Goal: Ask a question

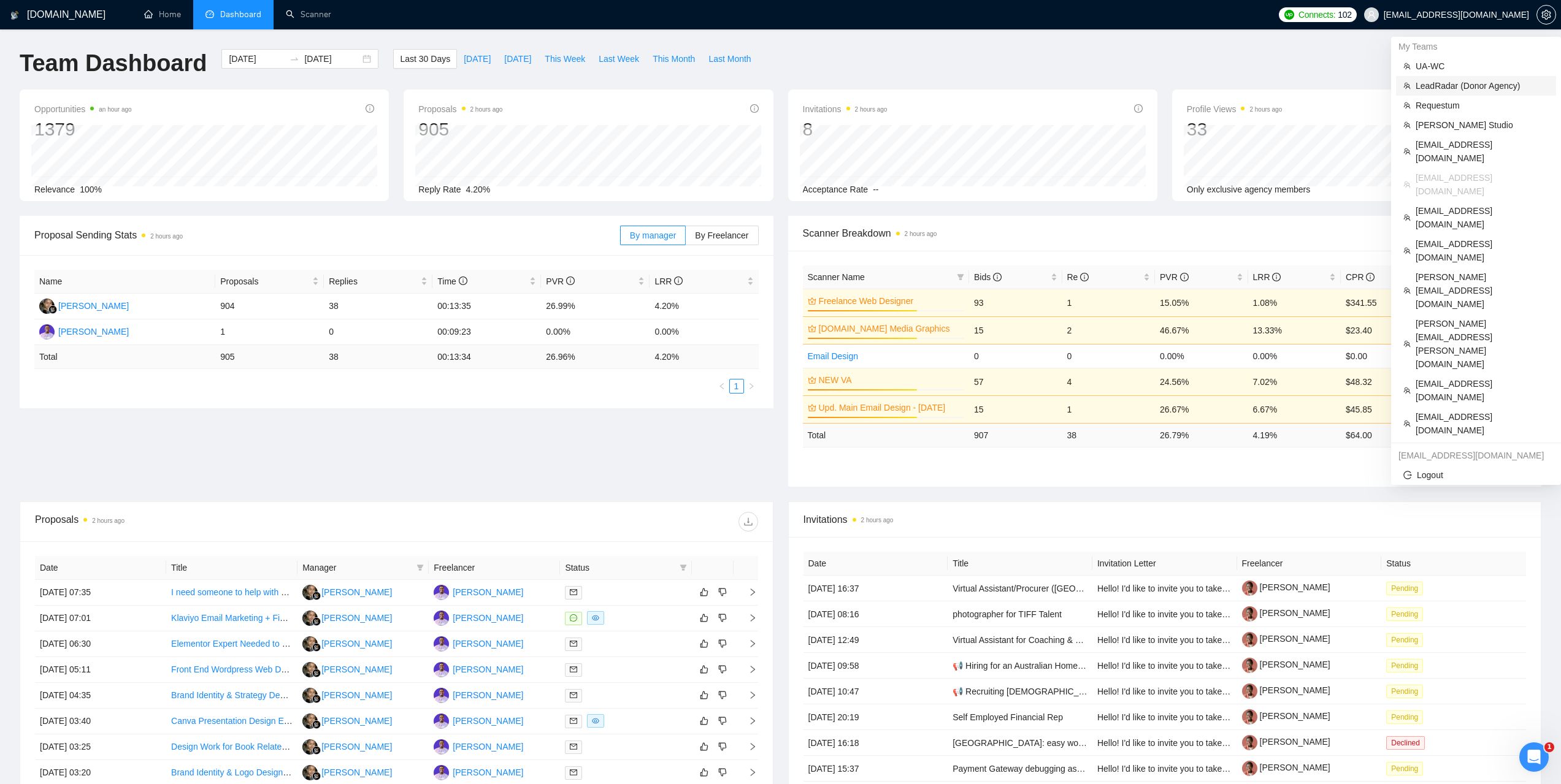
click at [1445, 81] on span "LeadRadar (Donor Agency)" at bounding box center [1482, 86] width 133 height 13
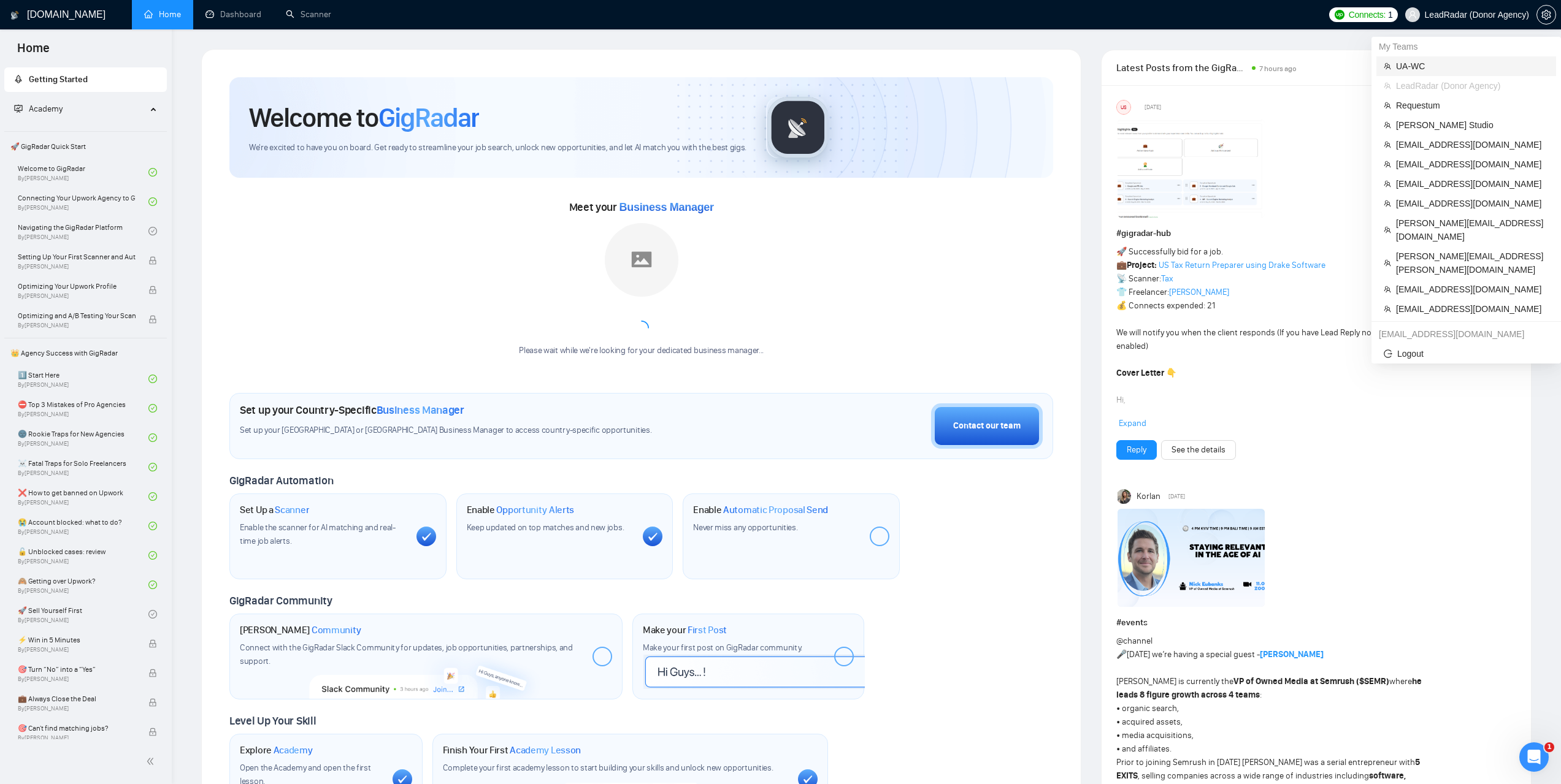
click at [1428, 64] on span "UA-WC" at bounding box center [1472, 66] width 153 height 13
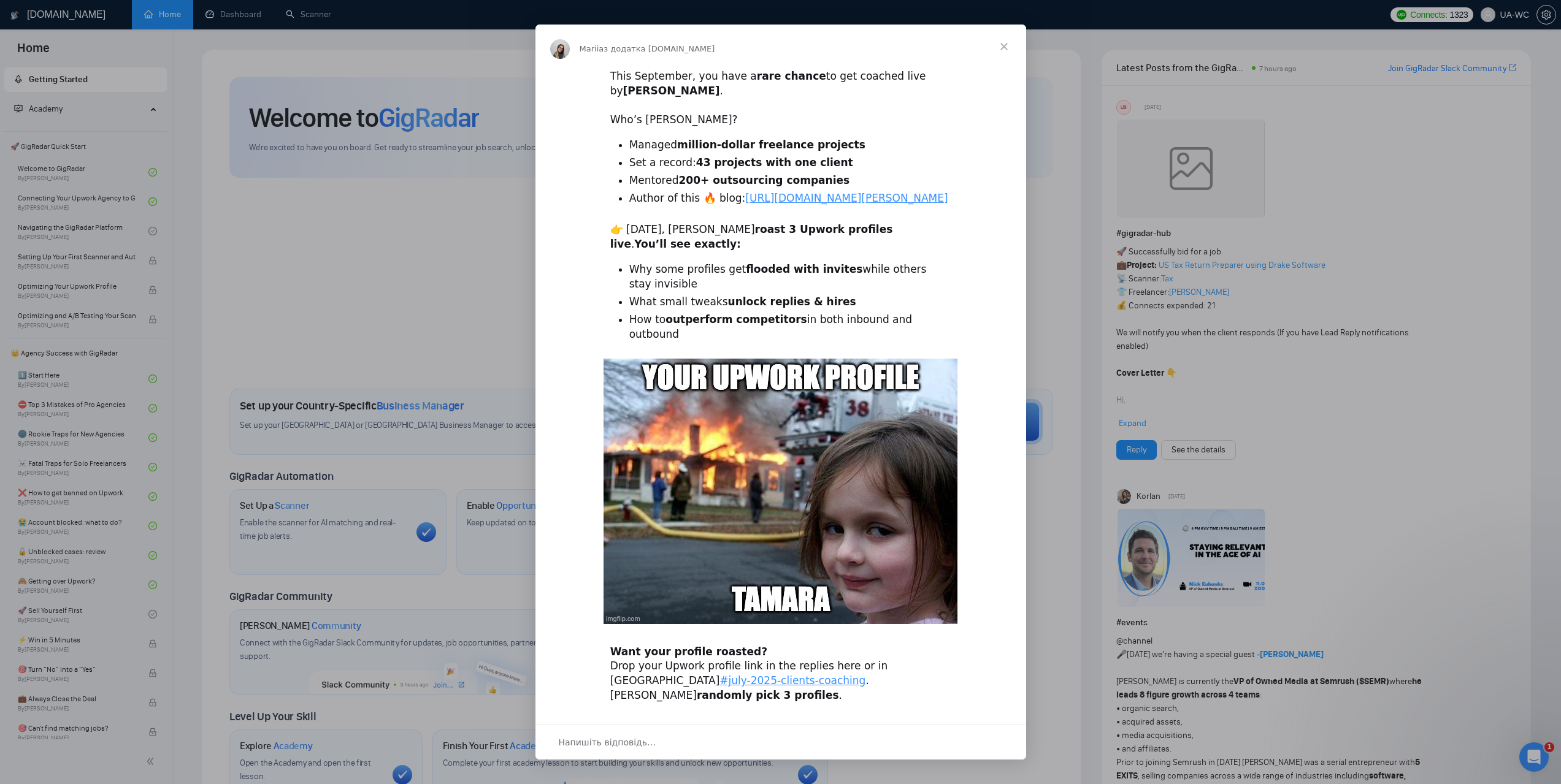
click at [1007, 47] on span "Закрити" at bounding box center [1004, 47] width 44 height 44
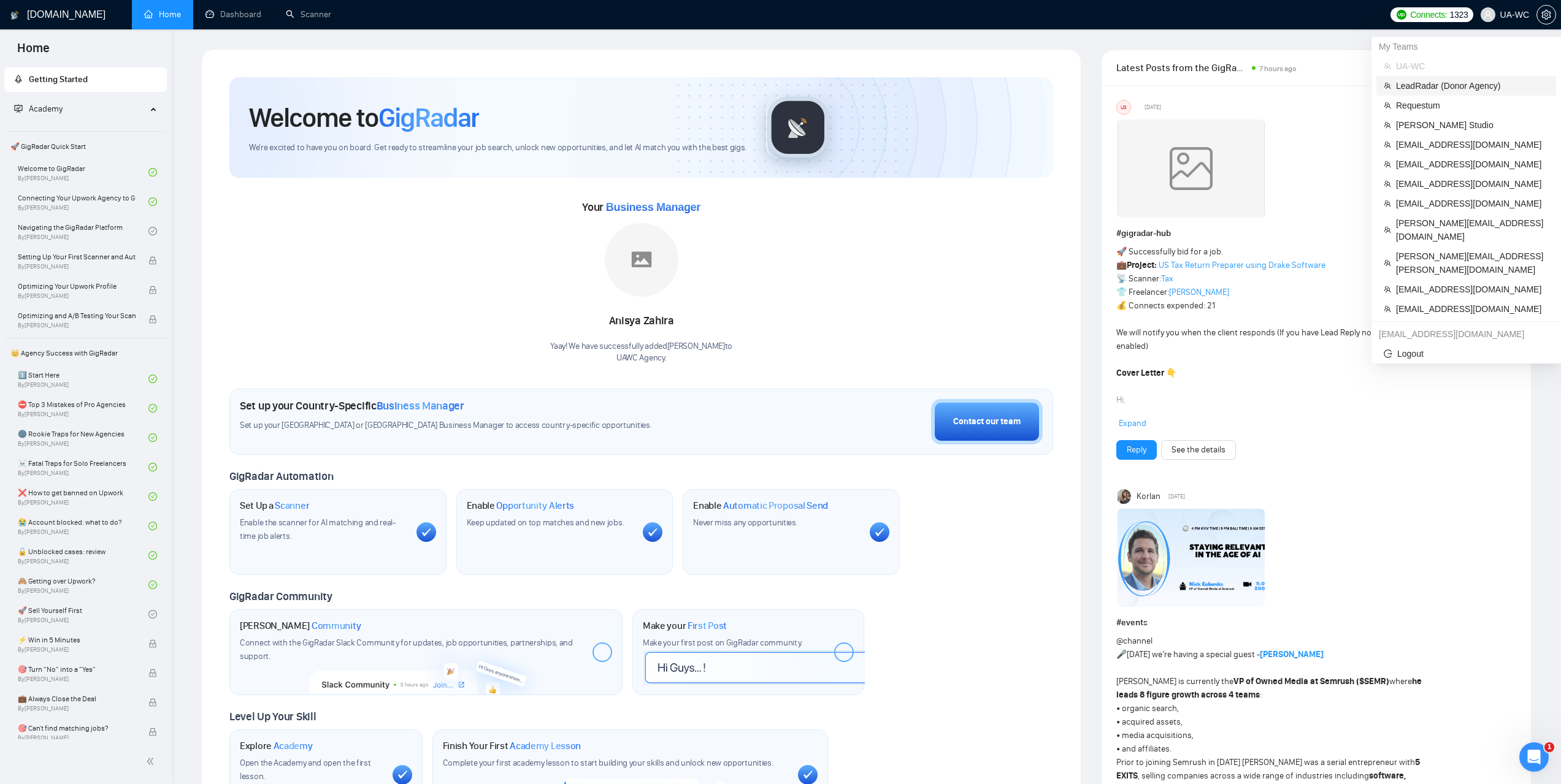
click at [1438, 87] on span "LeadRadar (Donor Agency)" at bounding box center [1472, 86] width 153 height 13
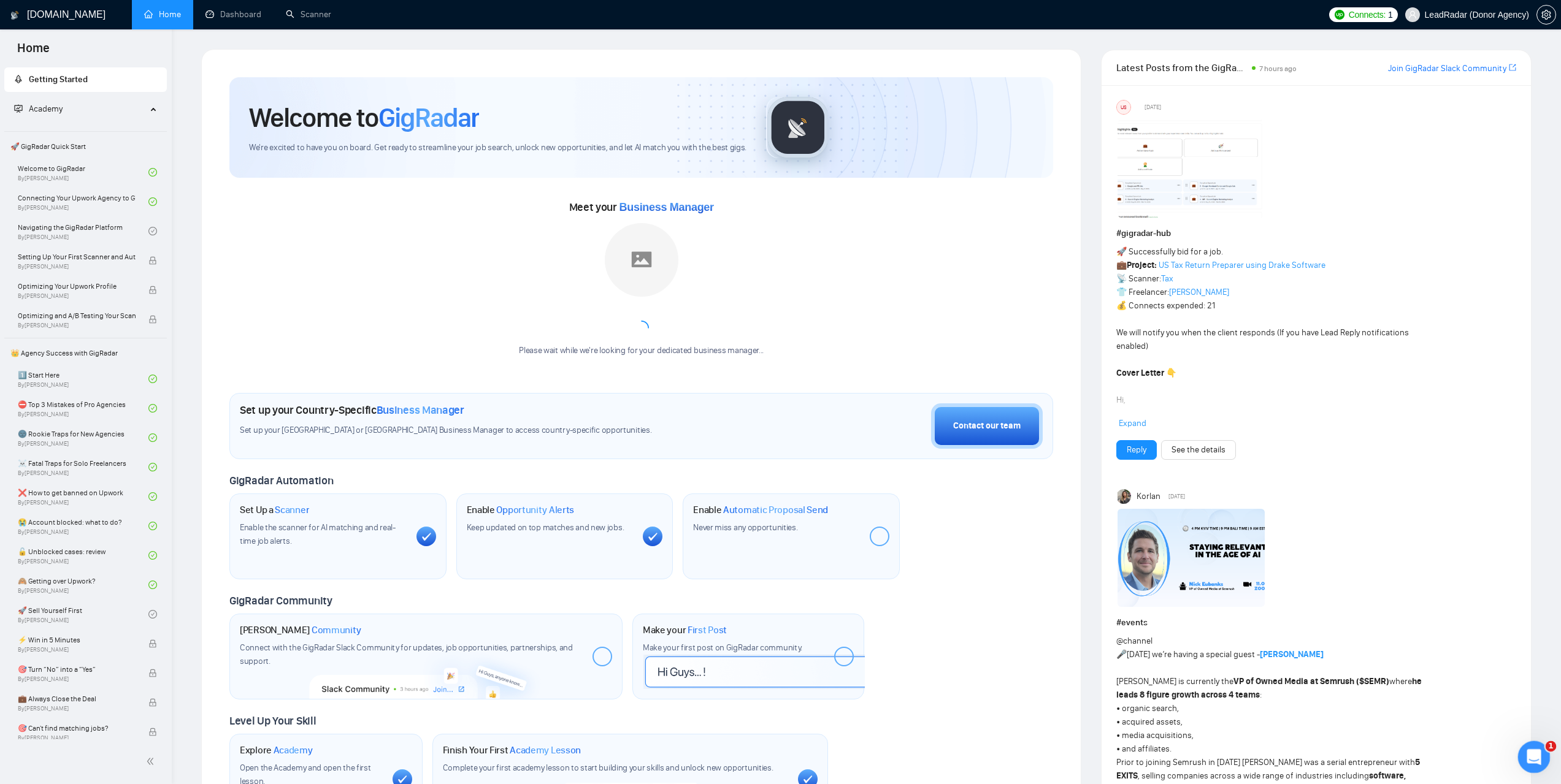
click at [1530, 762] on icon "Відкрити програму для спілкування Intercom" at bounding box center [1532, 756] width 20 height 20
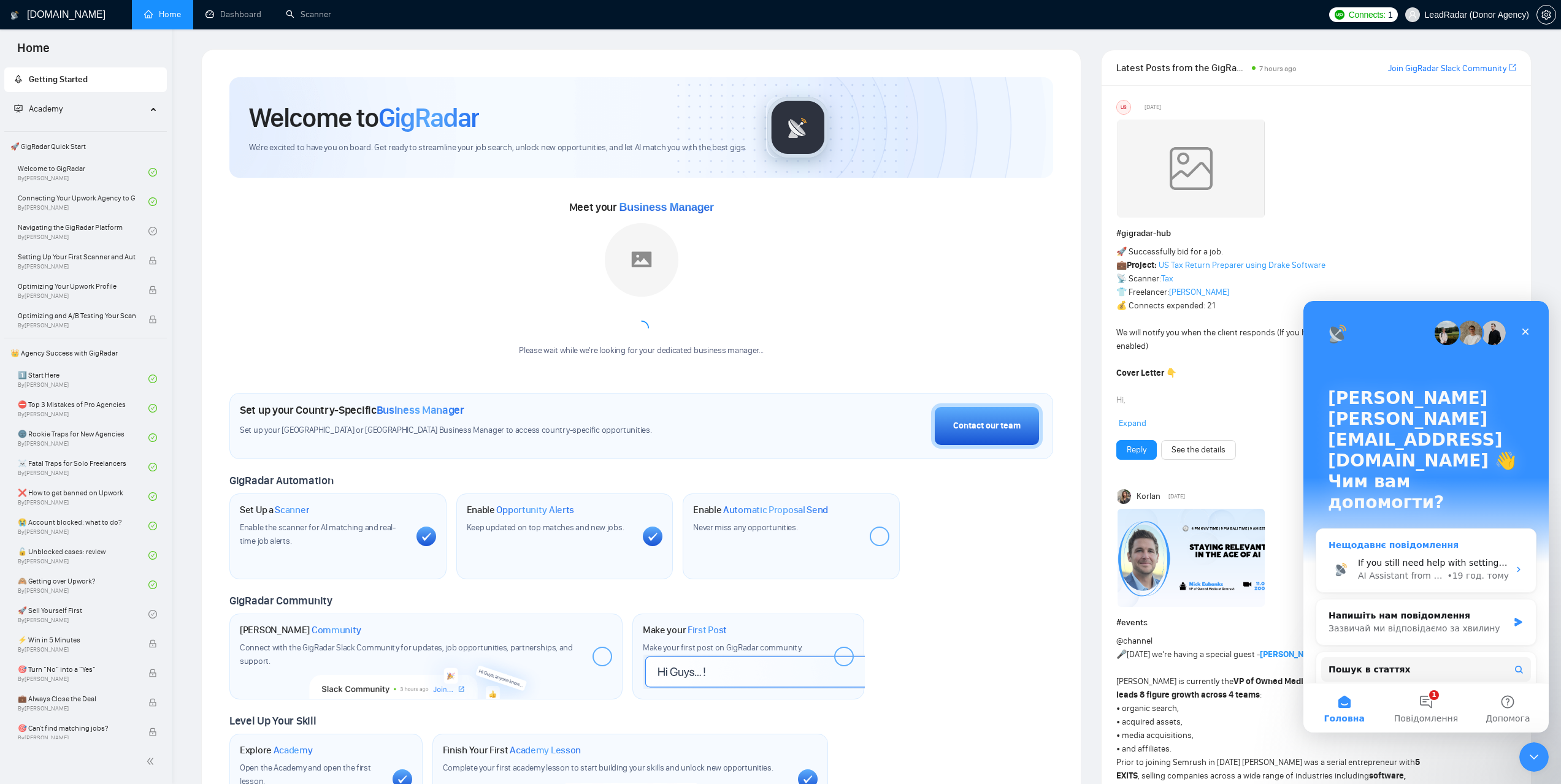
click at [1480, 570] on div "• 19 год. тому" at bounding box center [1477, 576] width 62 height 13
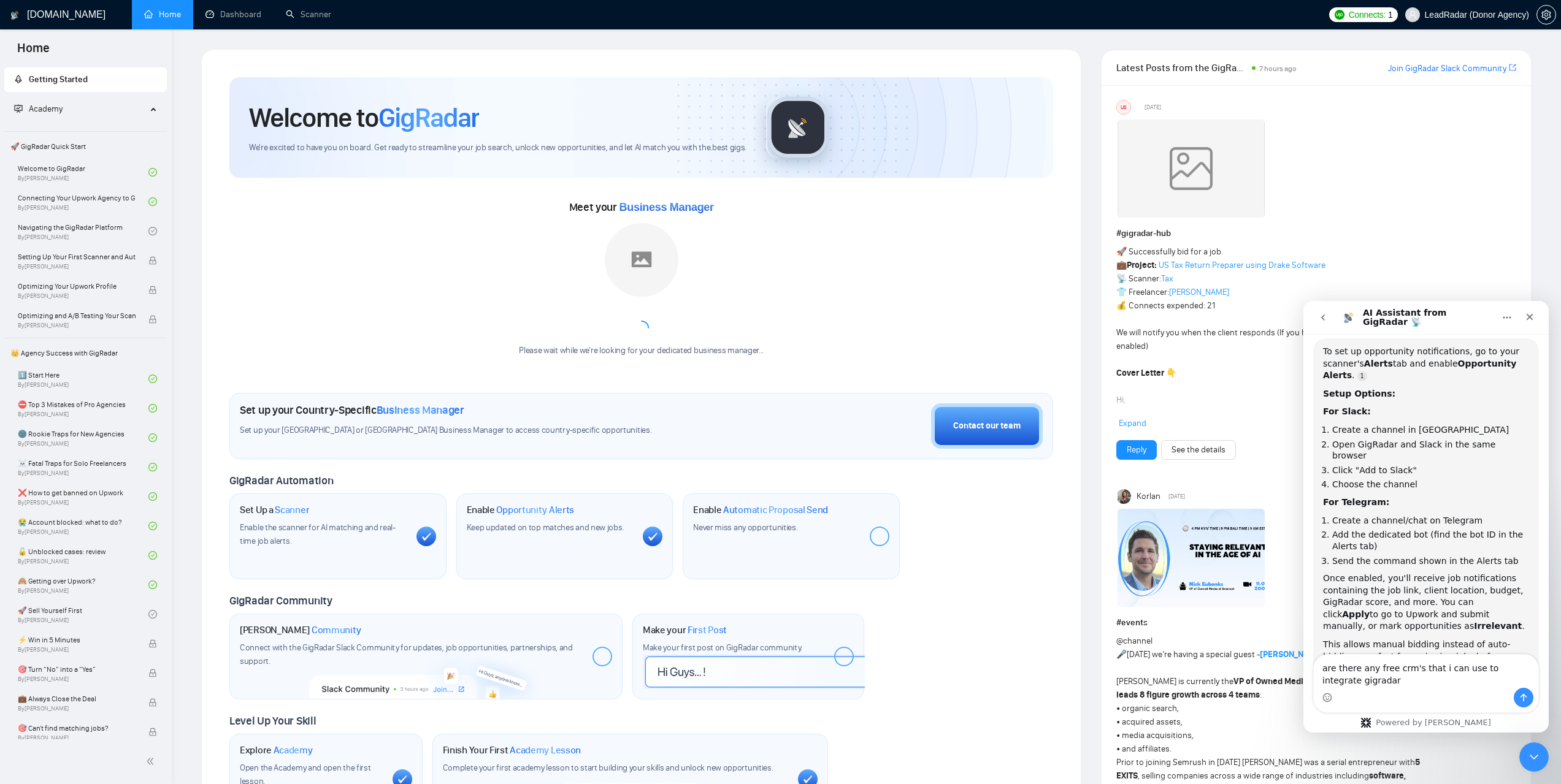
scroll to position [1283, 0]
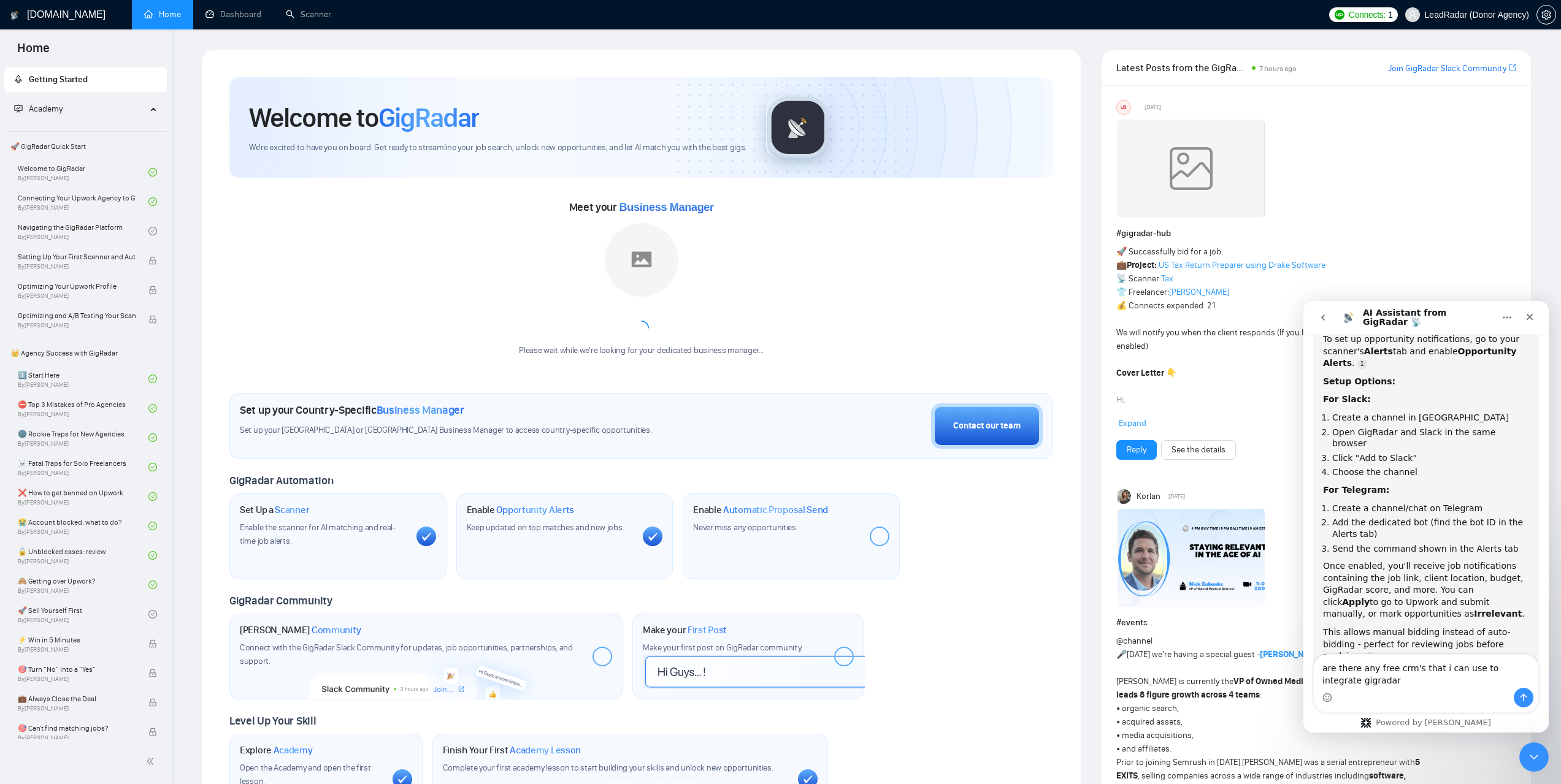
type textarea "are there any free crm's that i can use to integrate gigradar"
click at [1528, 694] on icon "Надіслати повідомлення…" at bounding box center [1524, 698] width 10 height 10
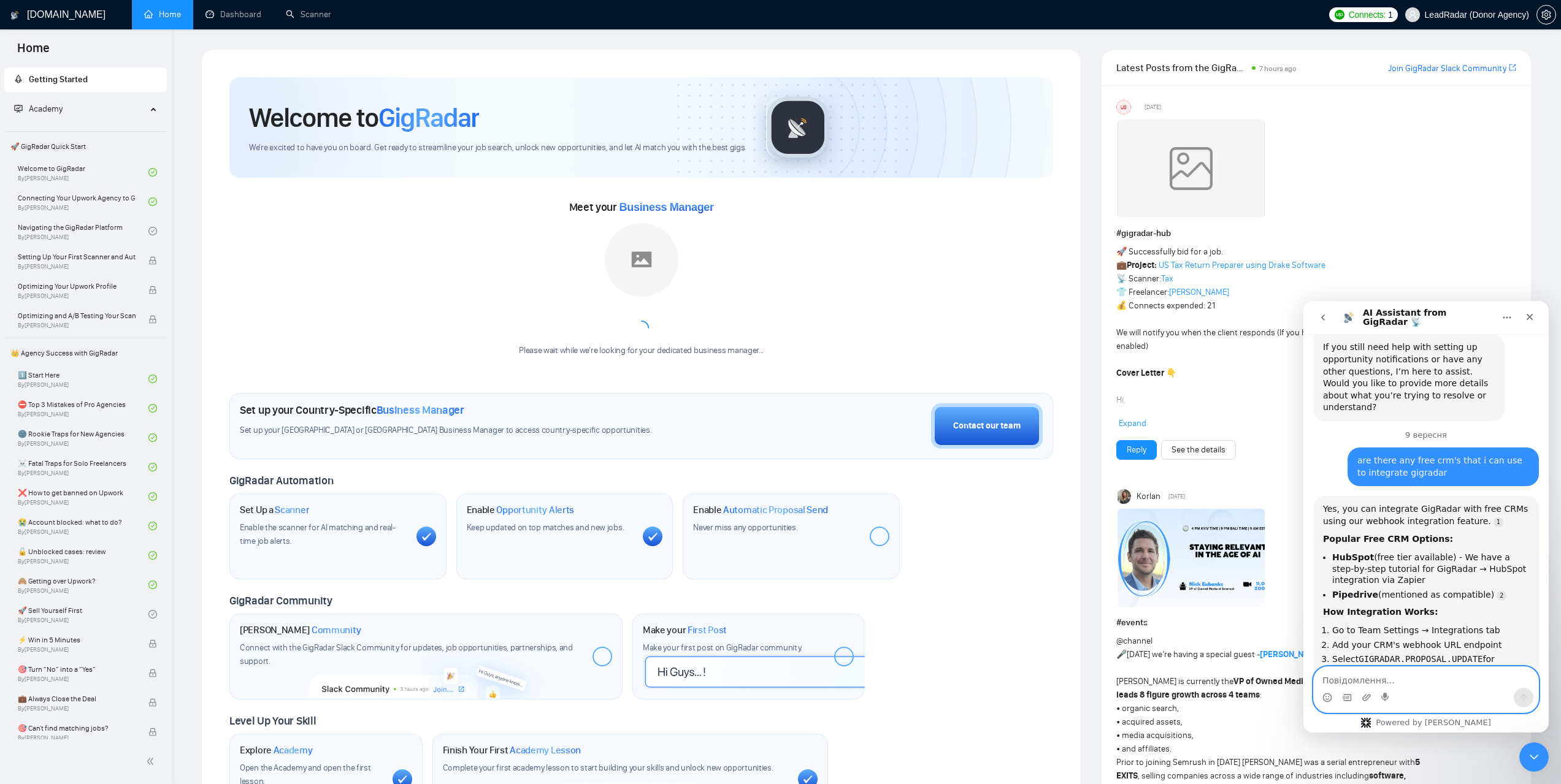
scroll to position [1645, 0]
paste textarea "oh is it worth it to have a crm system"
type textarea "oh is it worth it to have a crm system"
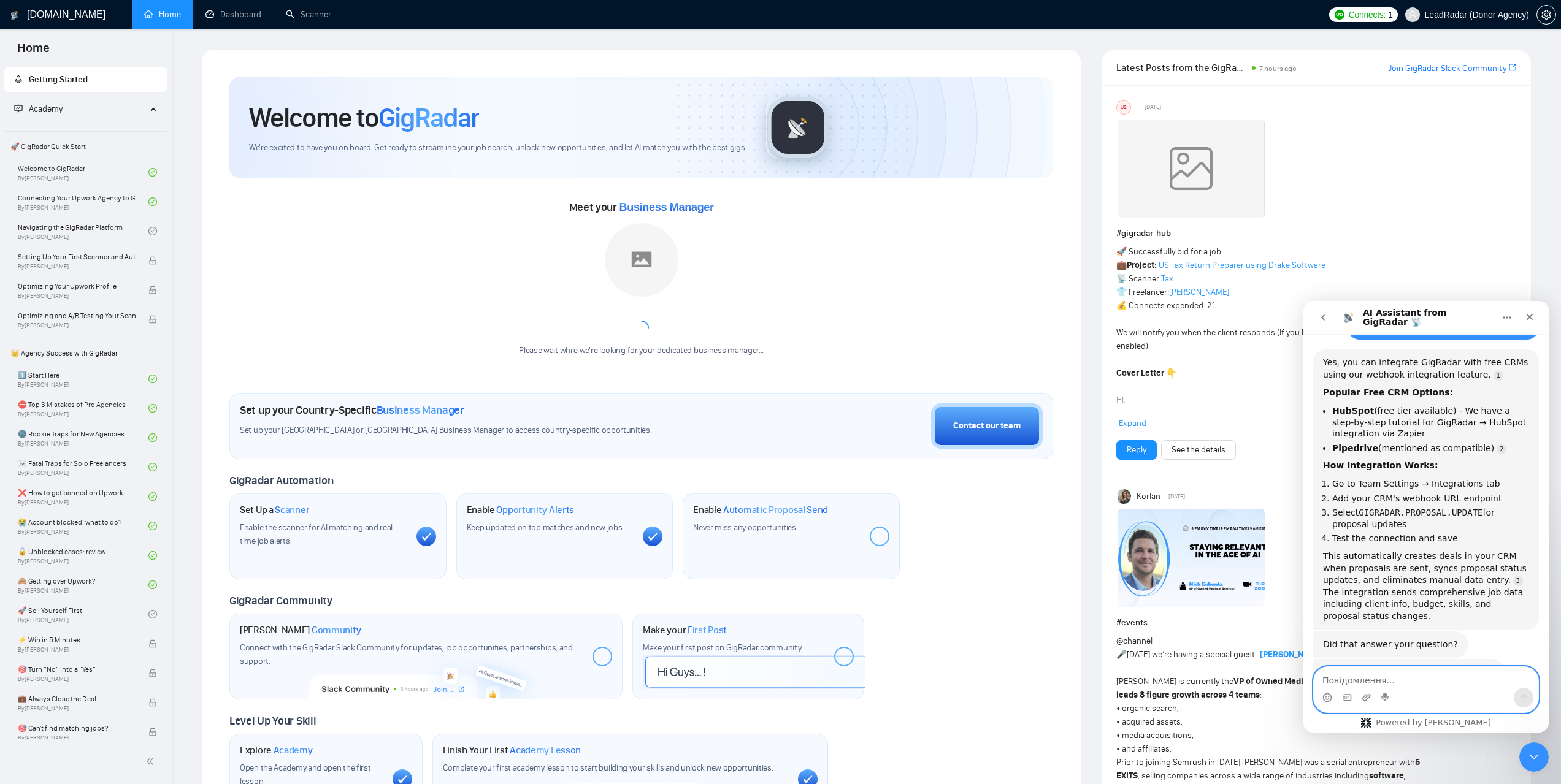
scroll to position [1795, 0]
